Goal: Complete application form

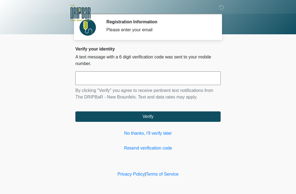
click at [157, 134] on link "No thanks, I'll verify later" at bounding box center [147, 133] width 145 height 7
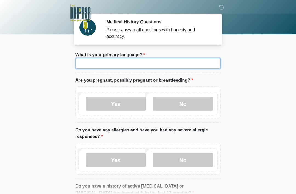
click at [144, 65] on input "What is your primary language?" at bounding box center [147, 63] width 145 height 10
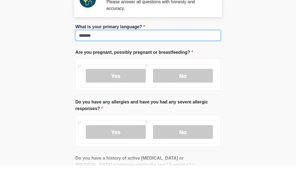
type input "*******"
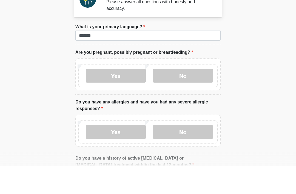
click at [187, 97] on label "No" at bounding box center [183, 104] width 60 height 14
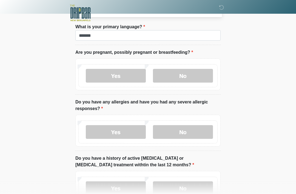
click at [191, 133] on label "No" at bounding box center [183, 132] width 60 height 14
click at [191, 188] on label "No" at bounding box center [183, 188] width 60 height 14
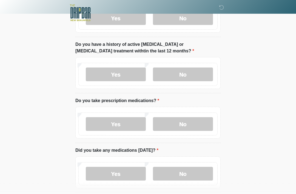
scroll to position [142, 0]
click at [190, 127] on label "No" at bounding box center [183, 124] width 60 height 14
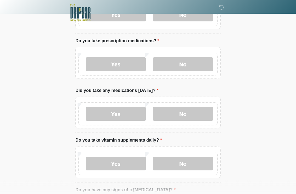
scroll to position [206, 0]
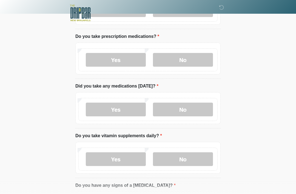
click at [191, 111] on label "No" at bounding box center [183, 110] width 60 height 14
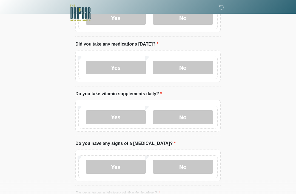
scroll to position [248, 0]
click at [125, 114] on label "Yes" at bounding box center [116, 117] width 60 height 14
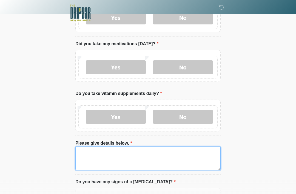
click at [126, 155] on textarea "Please give details below." at bounding box center [147, 159] width 145 height 24
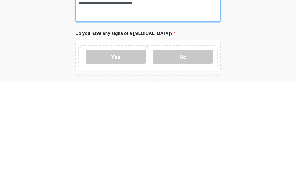
scroll to position [287, 0]
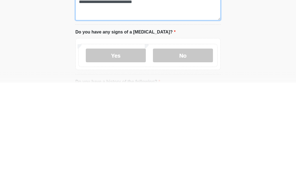
type textarea "**********"
click at [196, 160] on label "No" at bounding box center [183, 167] width 60 height 14
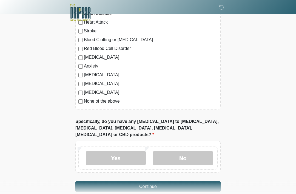
scroll to position [494, 0]
click at [191, 151] on label "No" at bounding box center [183, 158] width 60 height 14
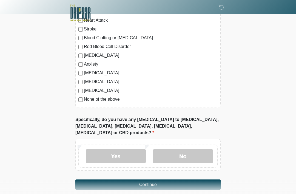
click at [152, 180] on button "Continue" at bounding box center [147, 185] width 145 height 10
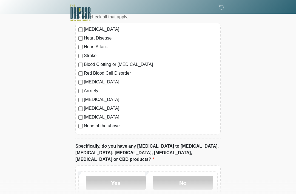
scroll to position [496, 0]
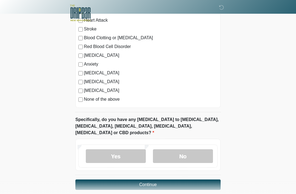
click at [160, 180] on button "Continue" at bounding box center [147, 185] width 145 height 10
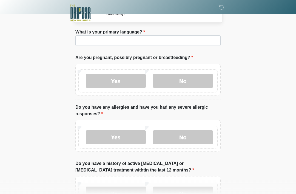
scroll to position [0, 0]
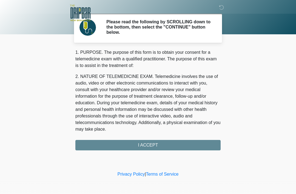
click at [160, 146] on div "1. PURPOSE. The purpose of this form is to obtain your consent for a telemedici…" at bounding box center [147, 99] width 145 height 101
click at [159, 146] on div "1. PURPOSE. The purpose of this form is to obtain your consent for a telemedici…" at bounding box center [147, 99] width 145 height 101
click at [143, 147] on div "1. PURPOSE. The purpose of this form is to obtain your consent for a telemedici…" at bounding box center [147, 99] width 145 height 101
click at [161, 146] on div "1. PURPOSE. The purpose of this form is to obtain your consent for a telemedici…" at bounding box center [147, 99] width 145 height 101
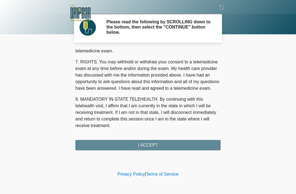
scroll to position [241, 0]
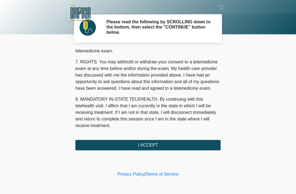
click at [152, 145] on button "I ACCEPT" at bounding box center [147, 145] width 145 height 10
click at [145, 140] on button "I ACCEPT" at bounding box center [147, 145] width 145 height 10
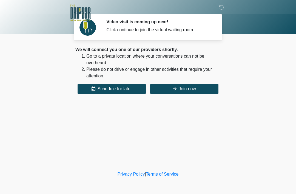
click at [188, 90] on button "Join now" at bounding box center [184, 89] width 68 height 10
